Goal: Information Seeking & Learning: Find specific fact

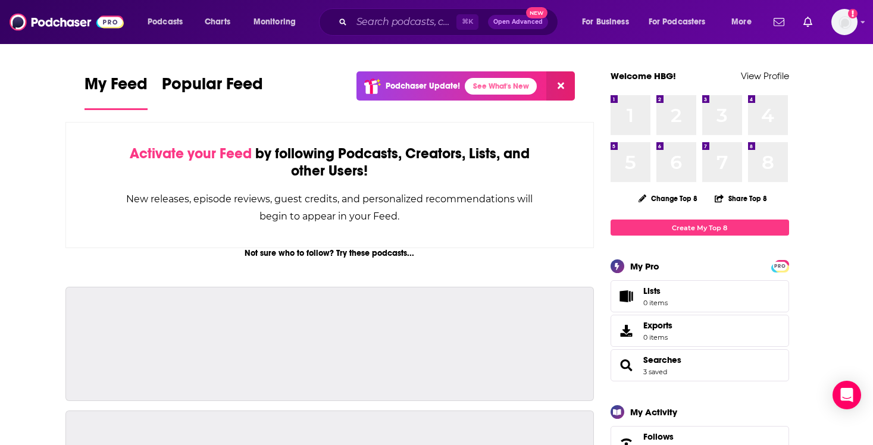
click at [411, 20] on input "Search podcasts, credits, & more..." at bounding box center [404, 21] width 105 height 19
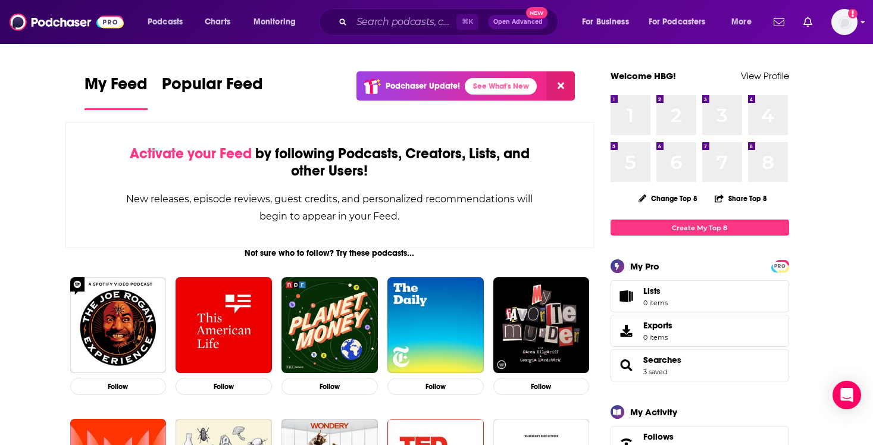
click at [849, 18] on img "Logged in as hbgcommunications" at bounding box center [844, 22] width 26 height 26
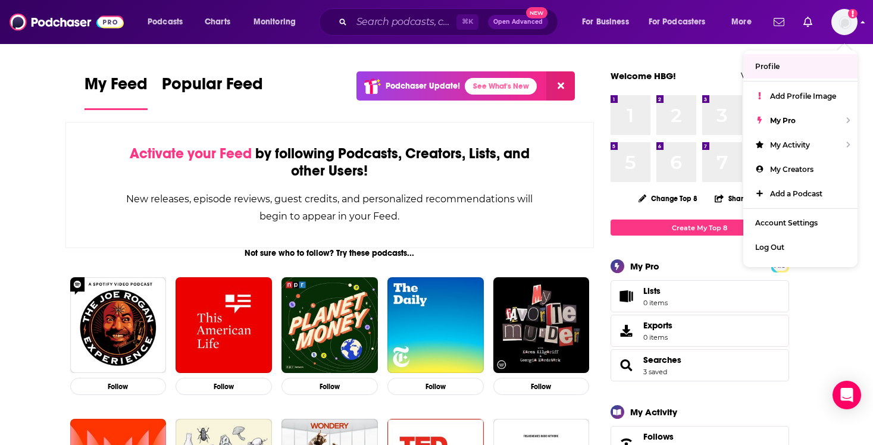
click at [851, 12] on icon "Add a profile image" at bounding box center [853, 14] width 10 height 10
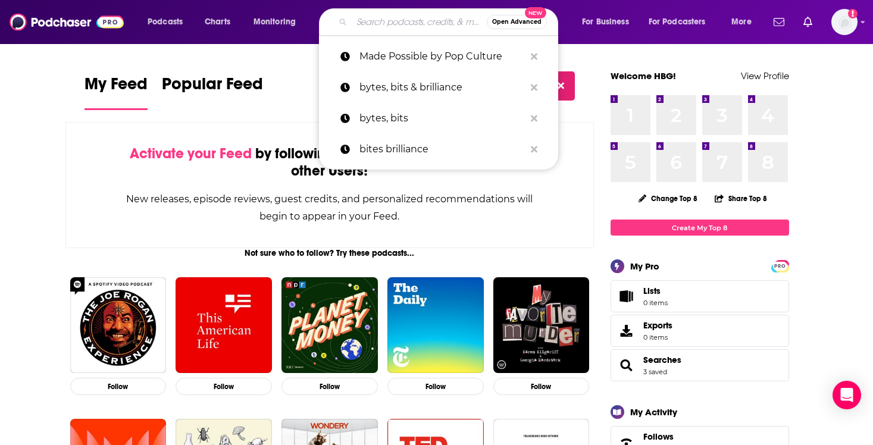
click at [427, 27] on input "Search podcasts, credits, & more..." at bounding box center [419, 21] width 135 height 19
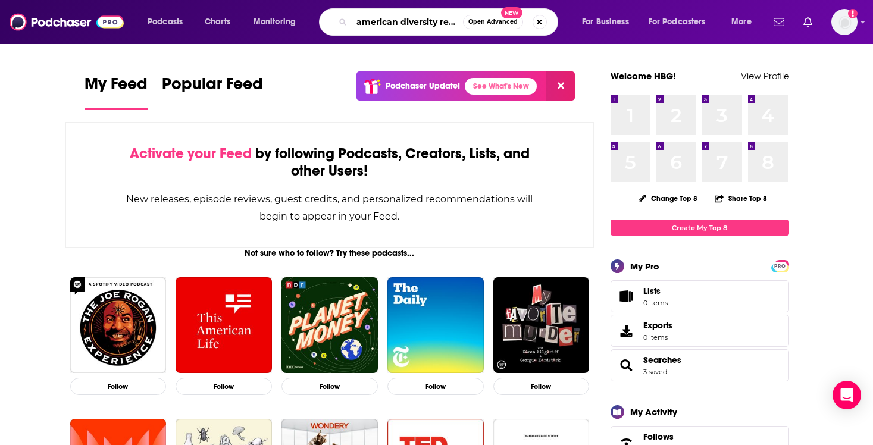
type input "american diversity report"
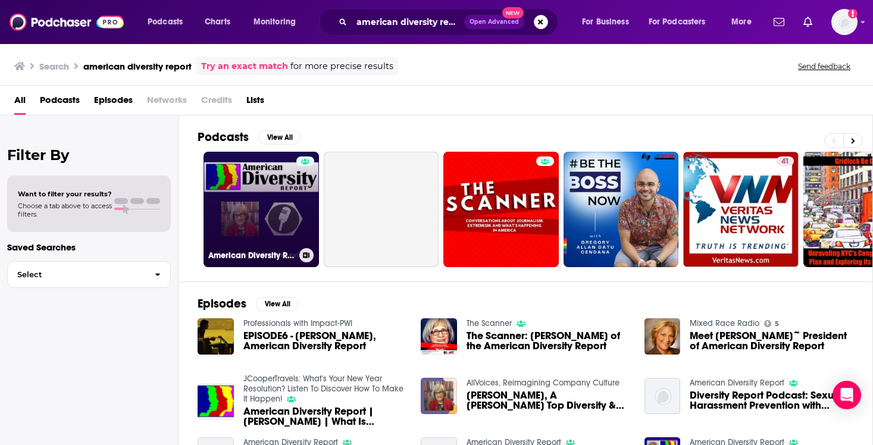
click at [270, 215] on link "American Diversity Report" at bounding box center [261, 209] width 115 height 115
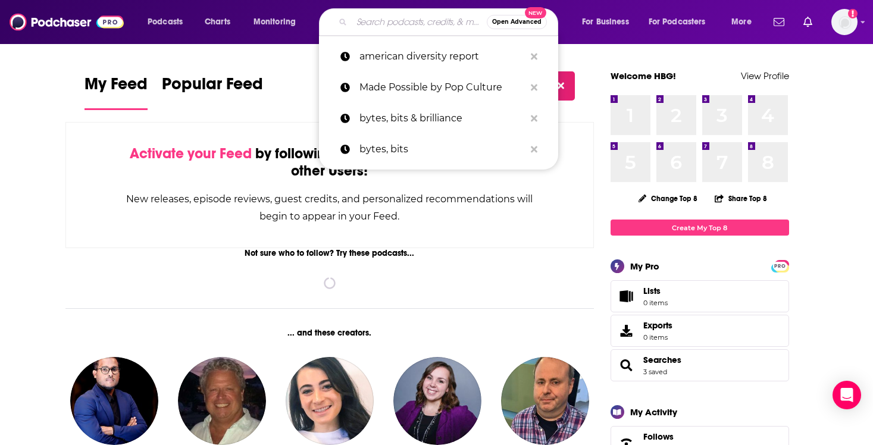
click at [399, 17] on input "Search podcasts, credits, & more..." at bounding box center [419, 21] width 135 height 19
paste input "thirty minute mentors"
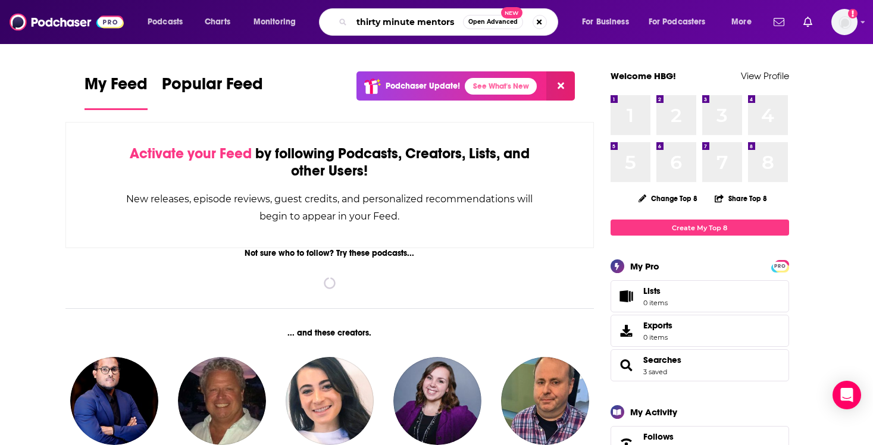
type input "thirty minute mentors"
